Goal: Complete application form

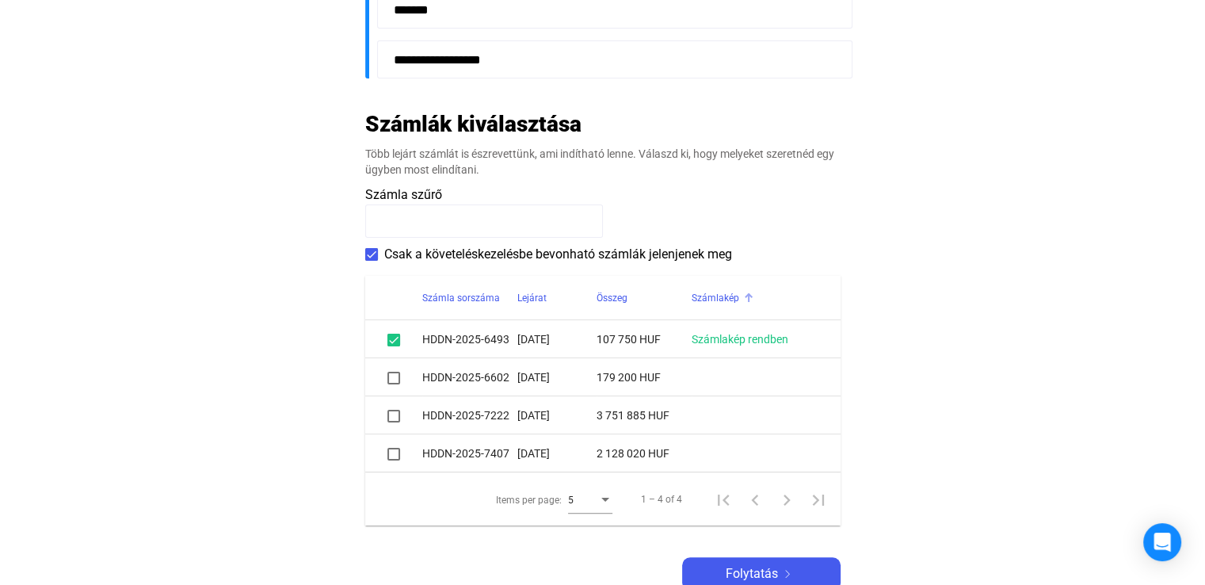
scroll to position [713, 0]
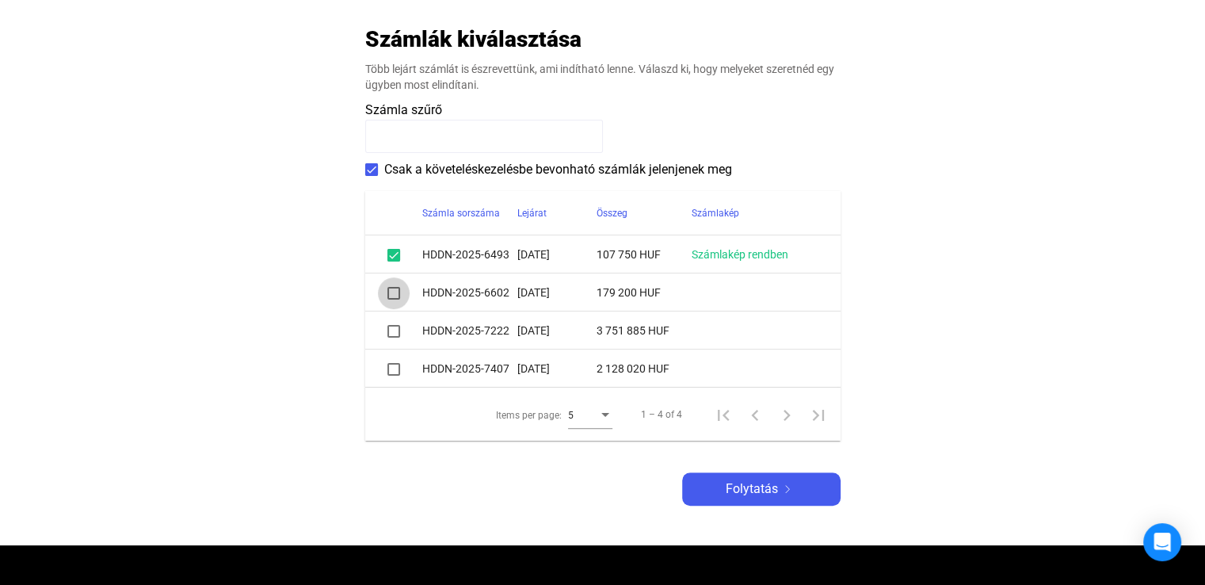
click at [394, 288] on span at bounding box center [393, 293] width 13 height 13
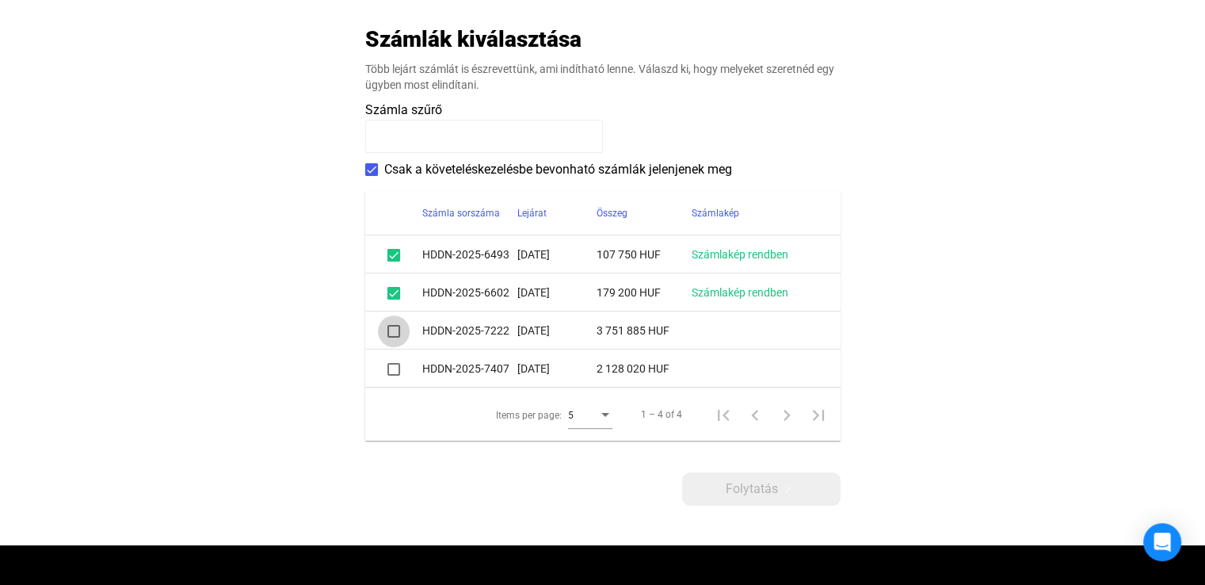
click at [394, 330] on span at bounding box center [393, 331] width 13 height 13
click at [397, 377] on mat-checkbox at bounding box center [393, 368] width 13 height 19
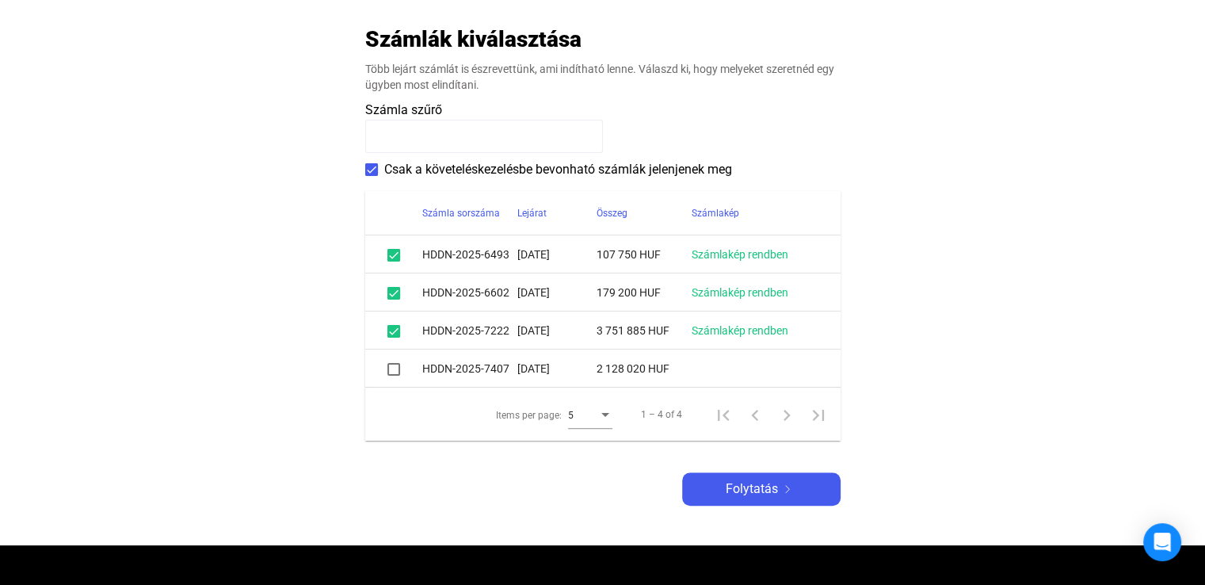
click at [395, 368] on span at bounding box center [393, 369] width 13 height 13
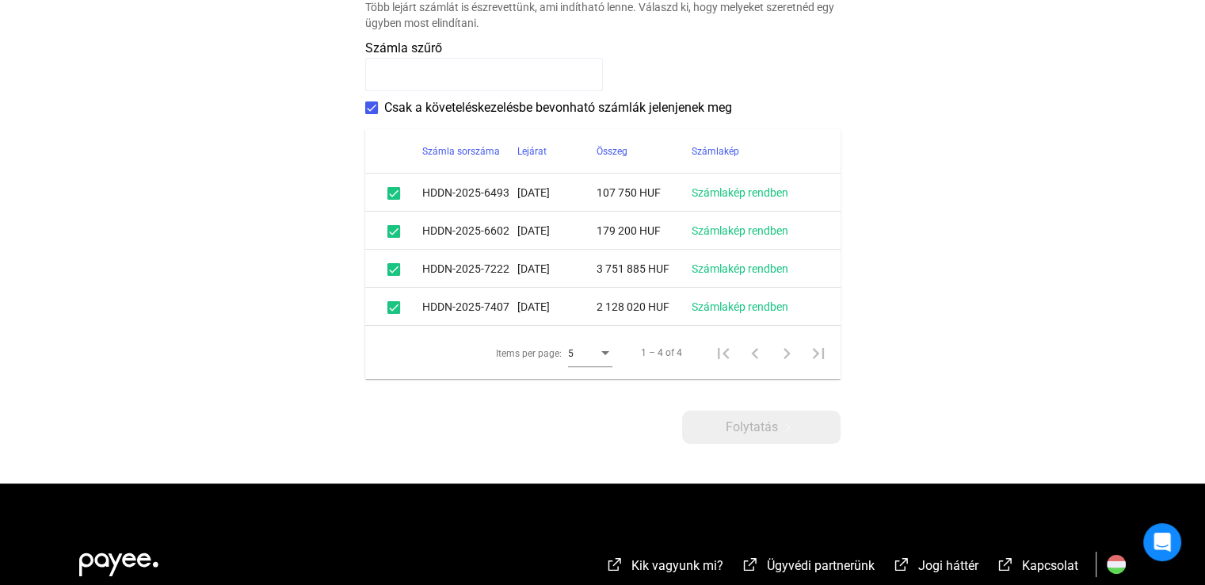
scroll to position [792, 0]
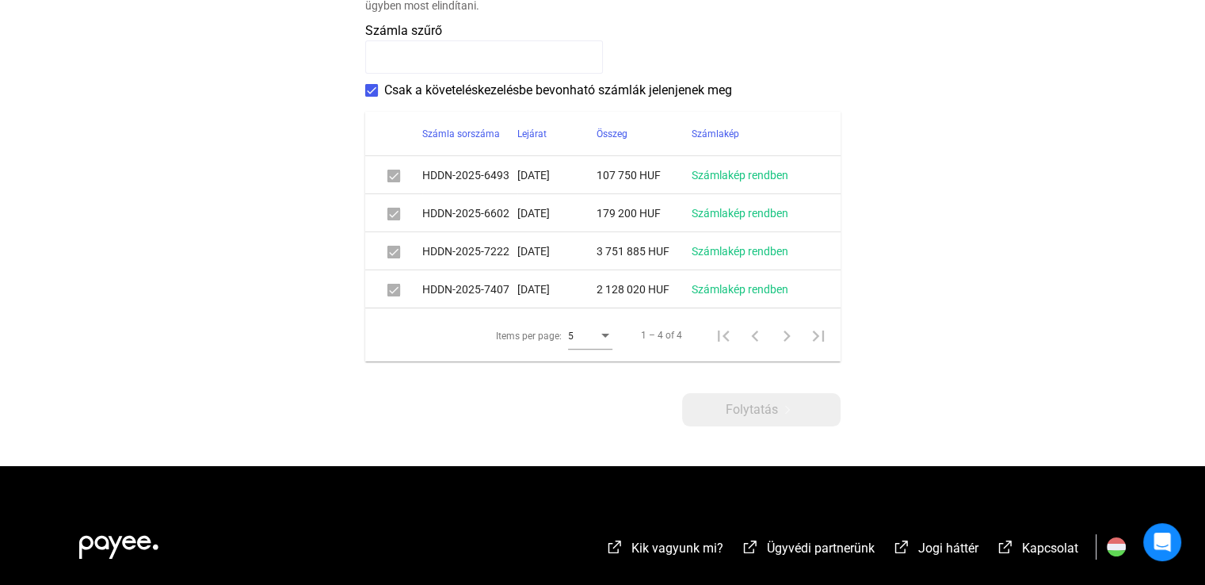
click at [605, 333] on div "Items per page:" at bounding box center [605, 335] width 14 height 13
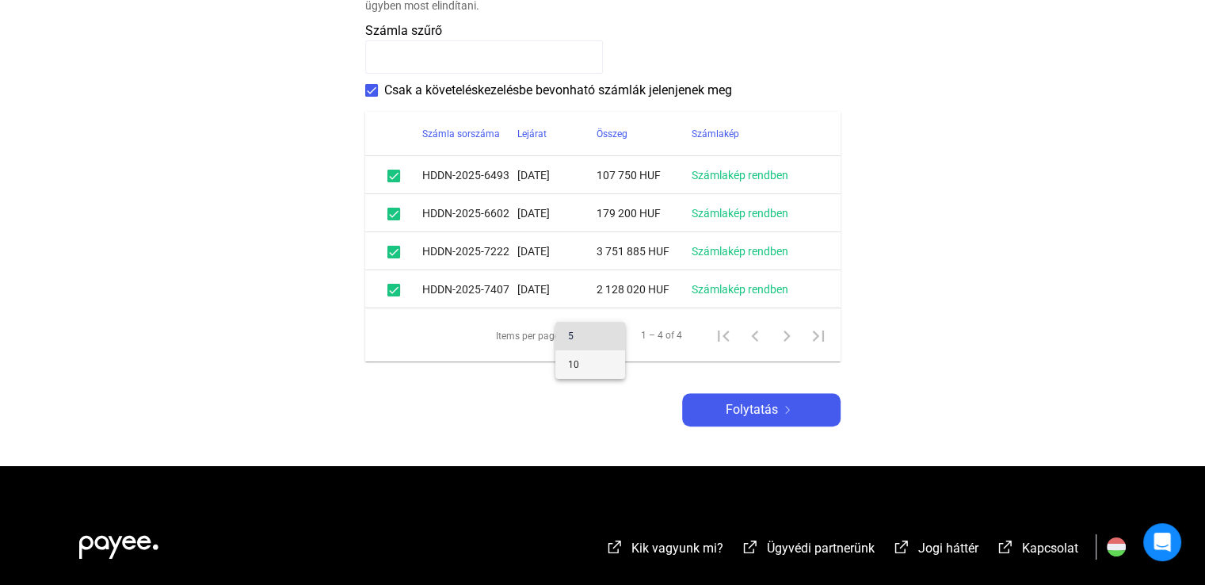
click at [593, 362] on span "10" at bounding box center [590, 364] width 44 height 19
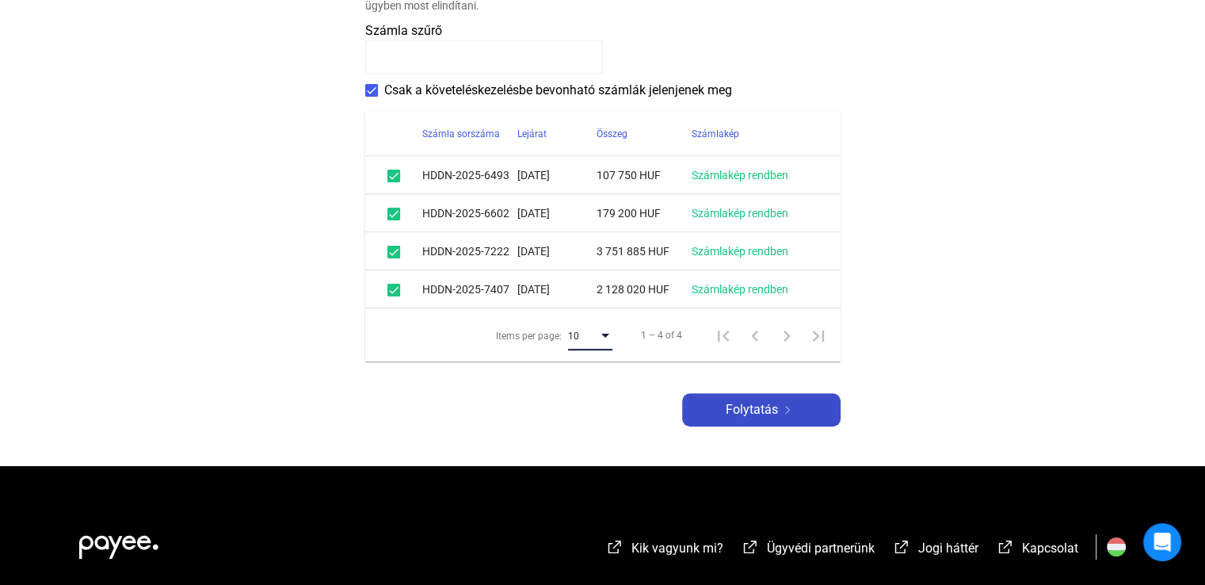
click at [766, 409] on span "Folytatás" at bounding box center [752, 409] width 52 height 19
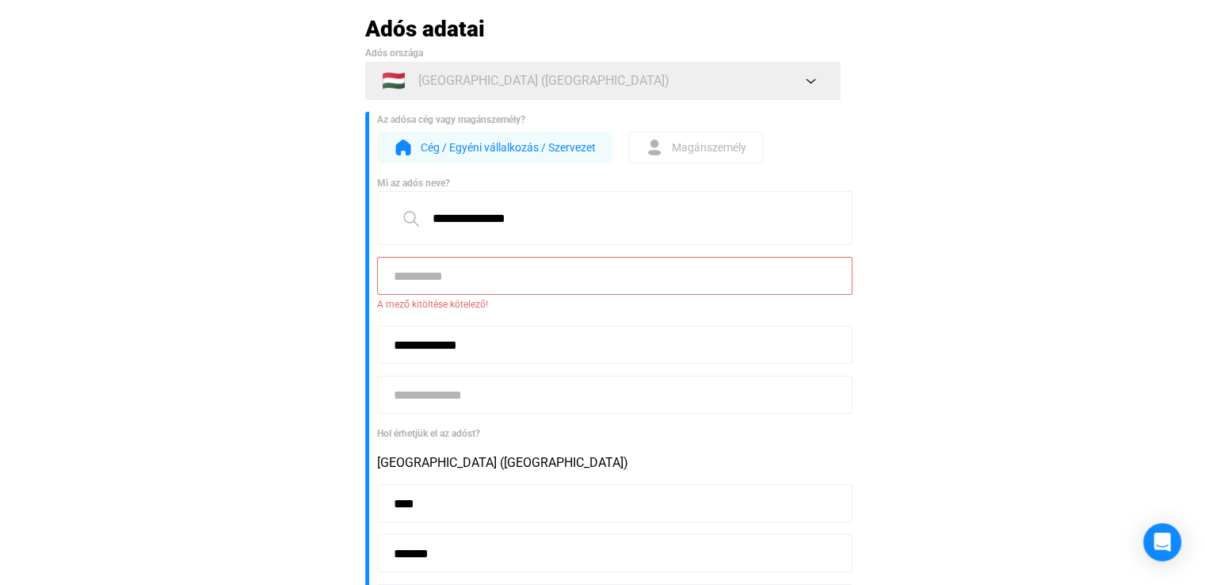
scroll to position [19, 0]
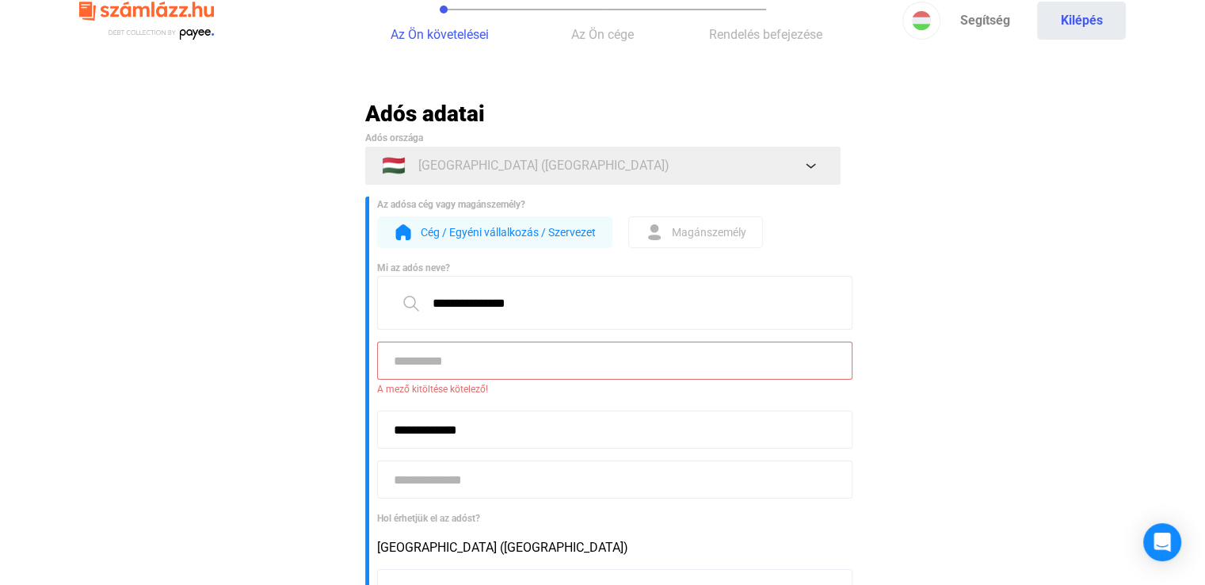
click at [558, 356] on input at bounding box center [614, 360] width 475 height 38
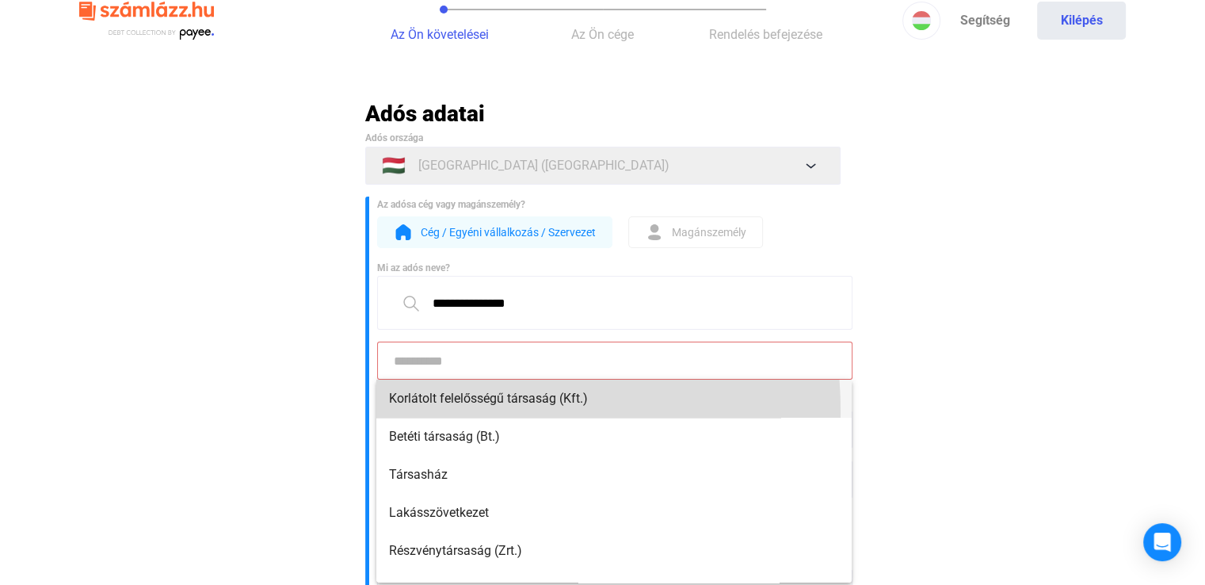
click at [440, 410] on mat-option "Korlátolt felelősségű társaság (Kft.)" at bounding box center [613, 398] width 475 height 38
type input "**********"
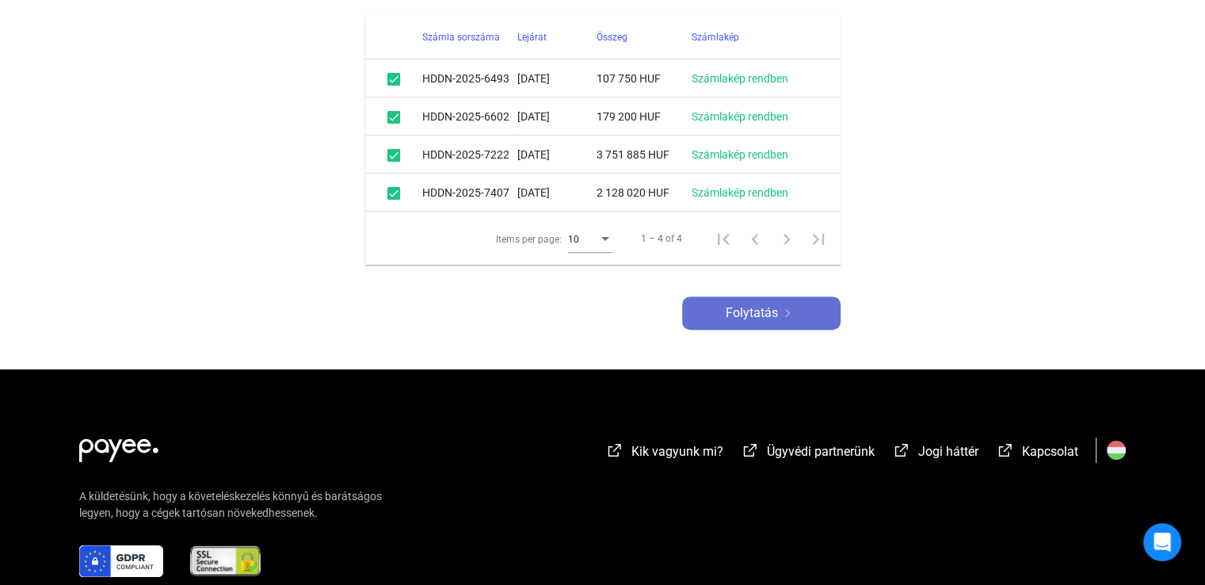
click at [790, 319] on div "Folytatás" at bounding box center [761, 312] width 149 height 19
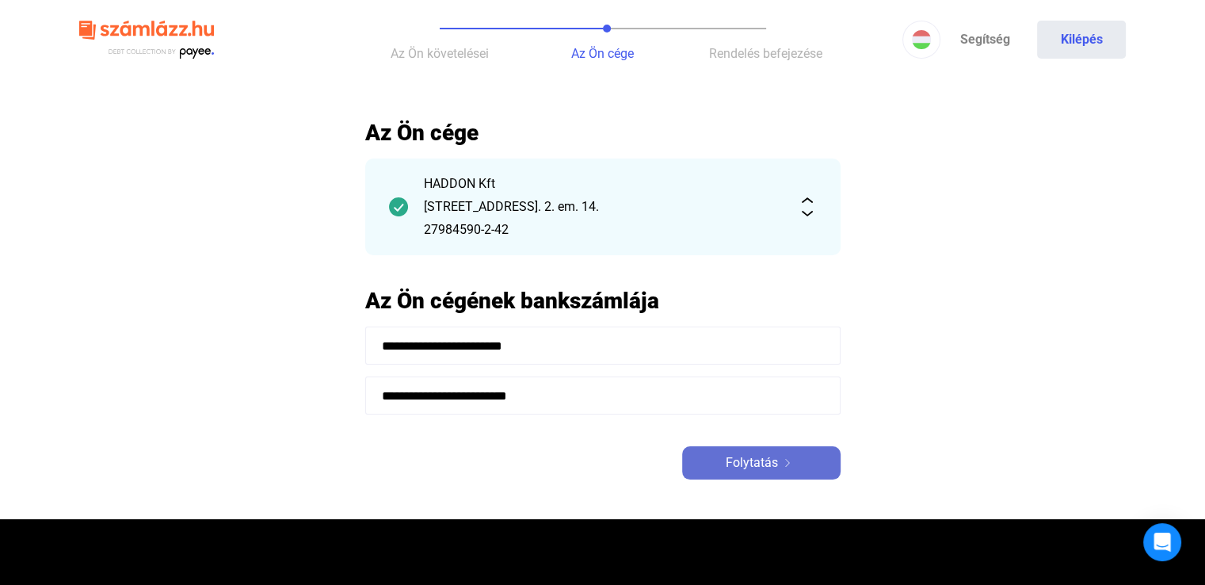
click at [779, 463] on img at bounding box center [787, 463] width 19 height 8
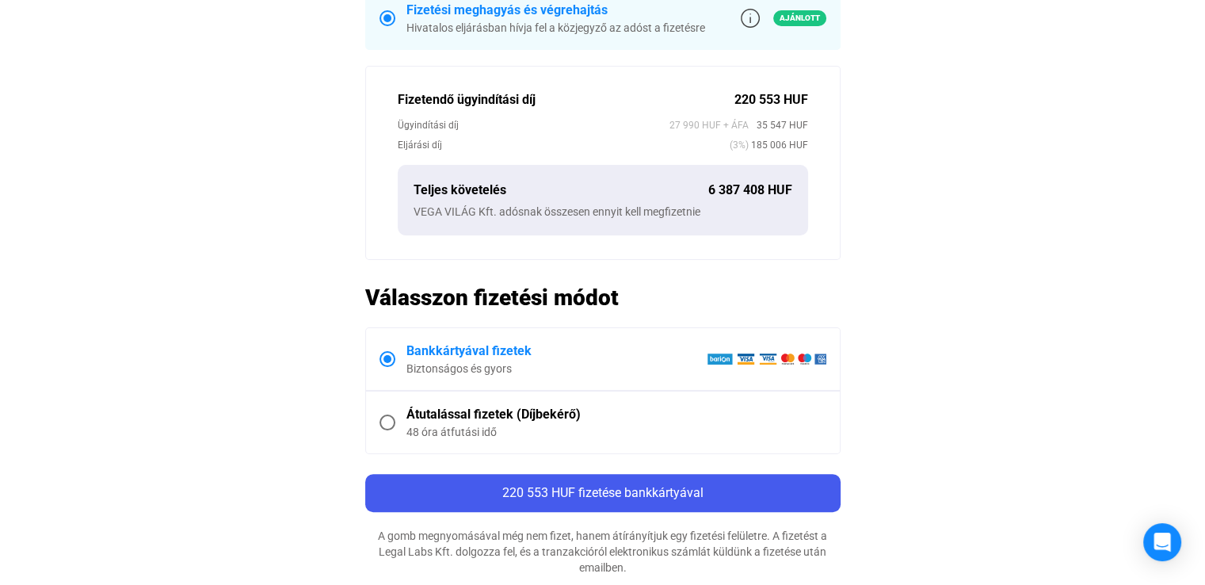
scroll to position [554, 0]
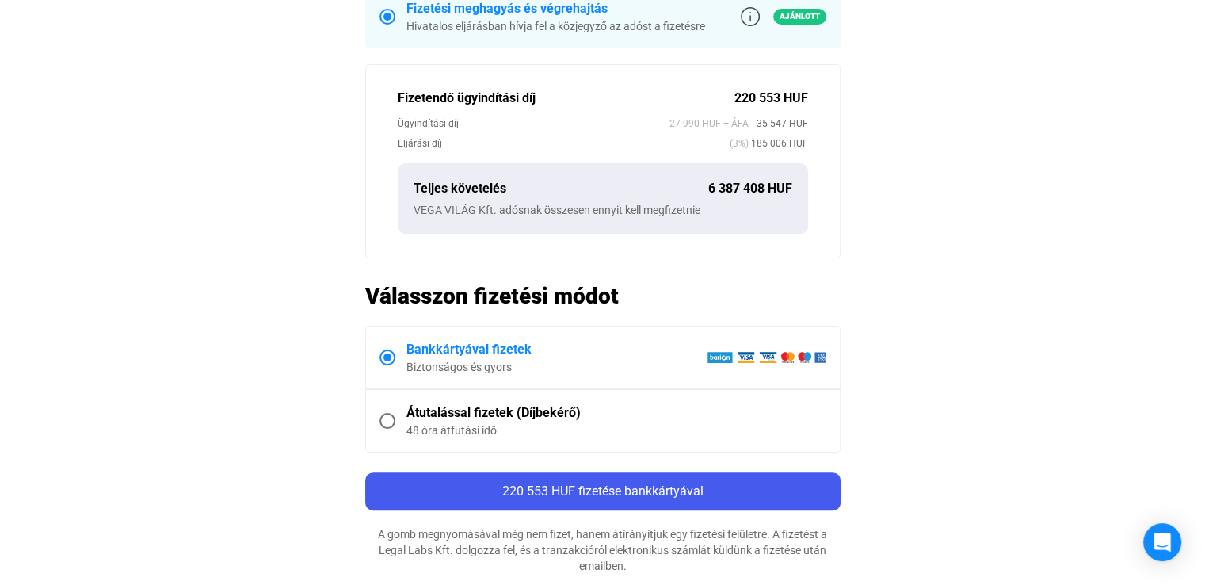
click at [381, 419] on span at bounding box center [387, 421] width 16 height 16
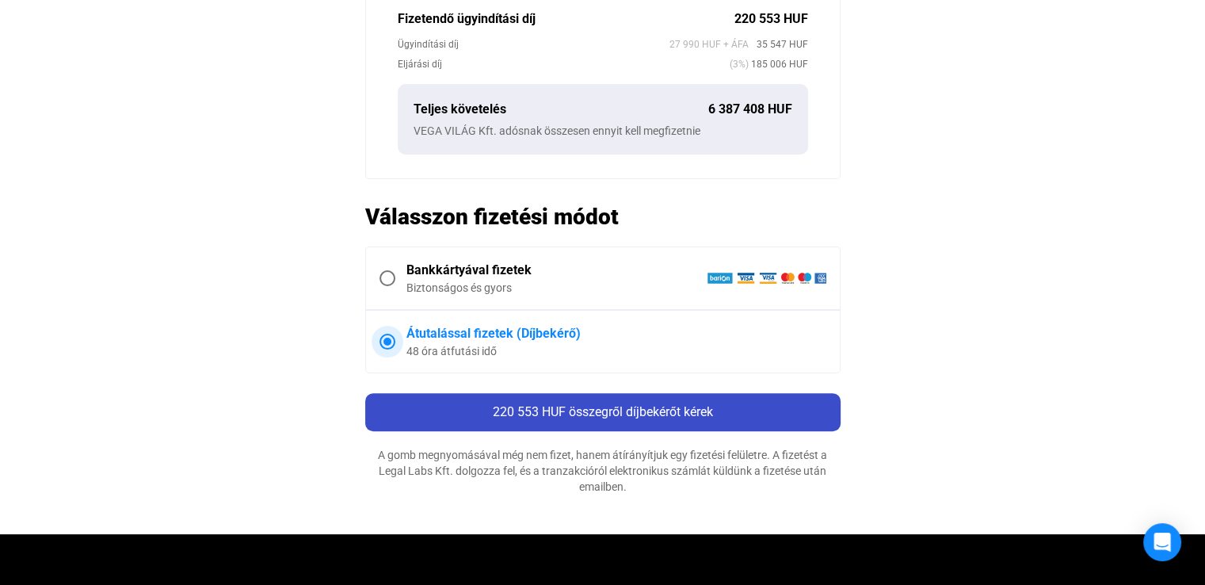
click at [733, 406] on div "220 553 HUF összegről díjbekérőt kérek" at bounding box center [603, 411] width 466 height 19
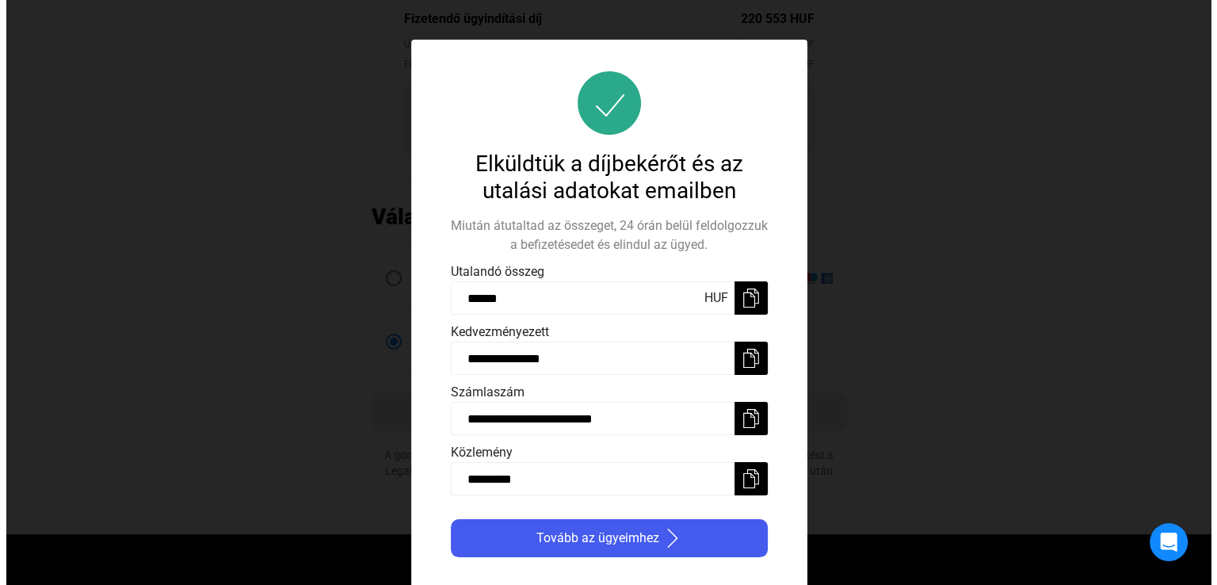
scroll to position [0, 0]
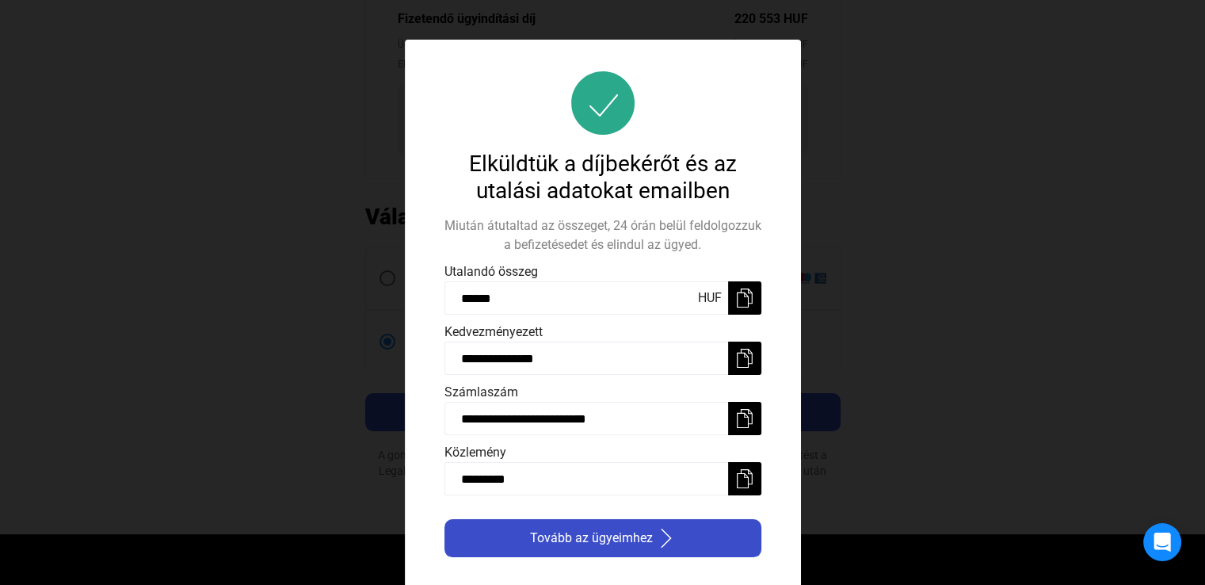
click at [645, 531] on span "Tovább az ügyeimhez" at bounding box center [591, 537] width 123 height 19
